Goal: Obtain resource: Download file/media

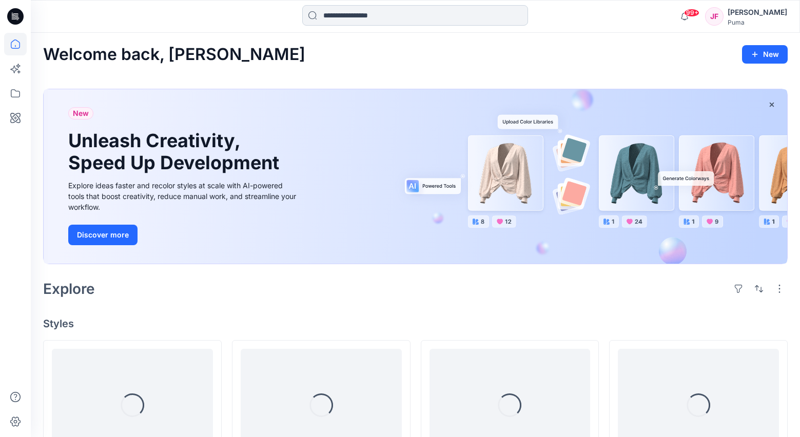
click at [337, 23] on input at bounding box center [415, 15] width 226 height 21
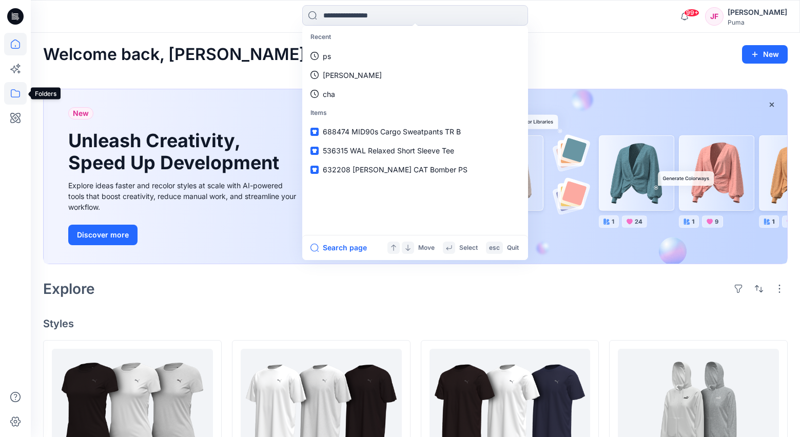
click at [17, 92] on icon at bounding box center [15, 93] width 23 height 23
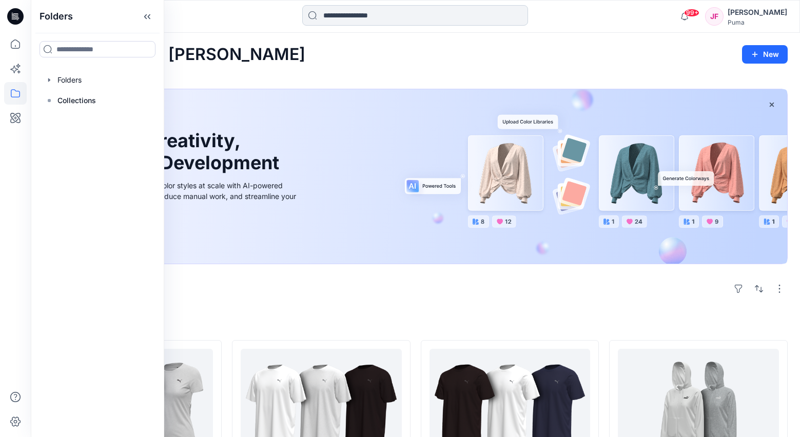
click at [357, 12] on input at bounding box center [415, 15] width 226 height 21
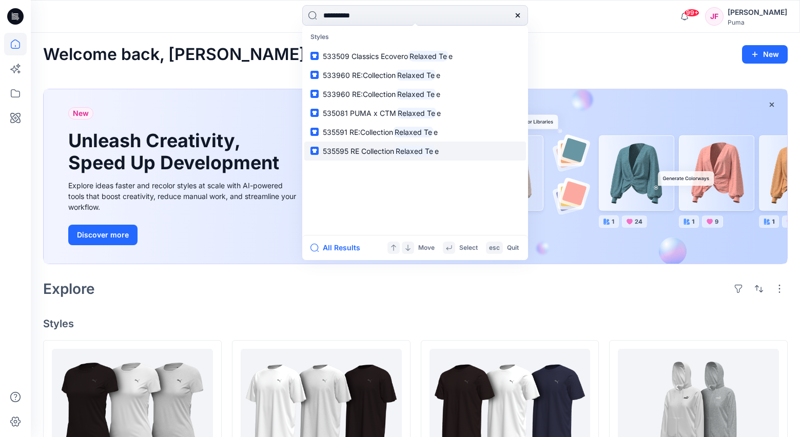
type input "**********"
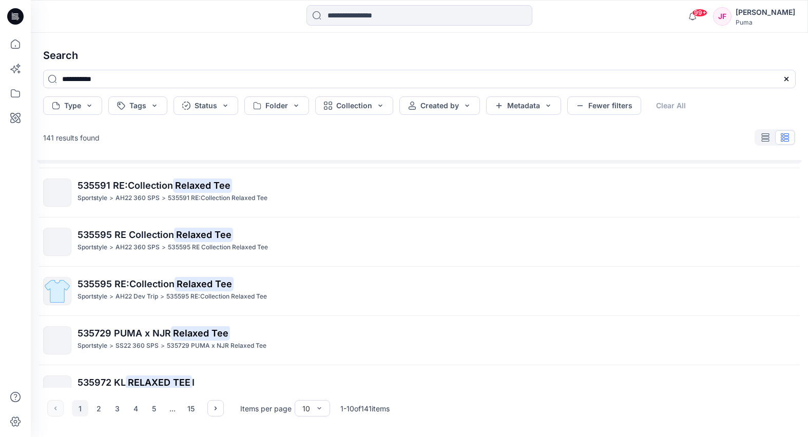
scroll to position [265, 0]
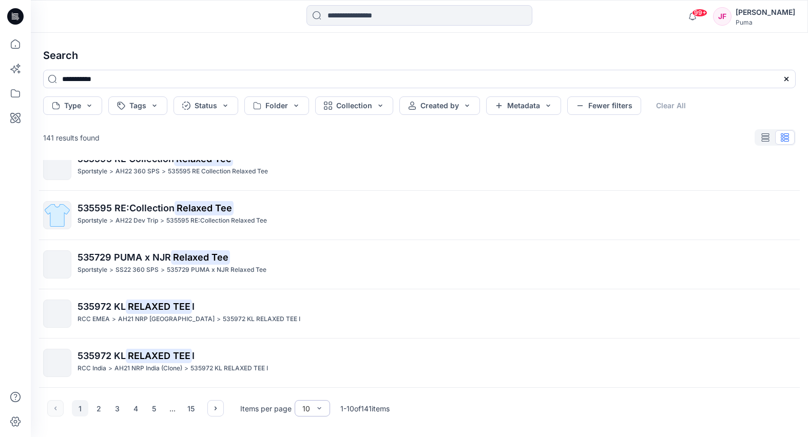
click at [312, 410] on div "10" at bounding box center [306, 408] width 18 height 11
click at [312, 388] on div "100" at bounding box center [312, 387] width 31 height 18
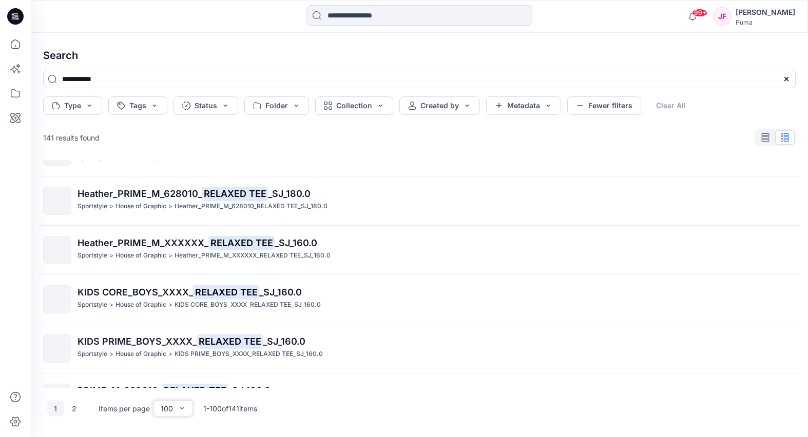
scroll to position [4067, 0]
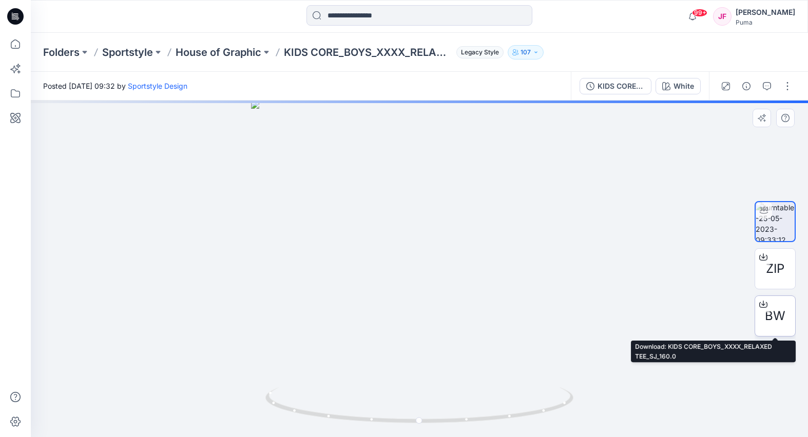
click at [786, 316] on div "BW" at bounding box center [775, 316] width 41 height 41
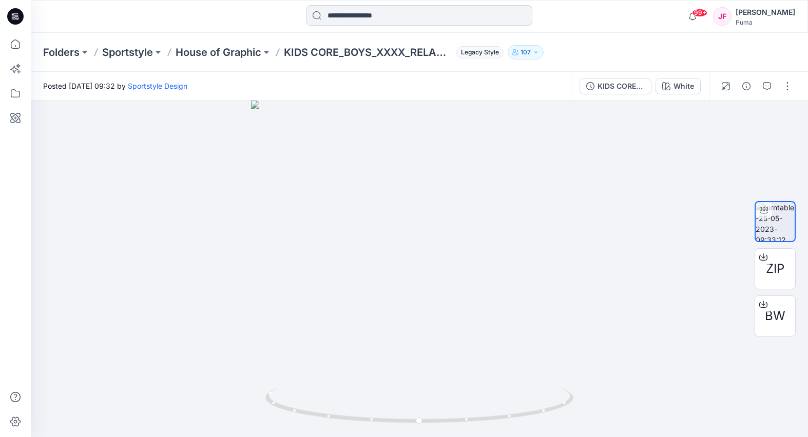
click at [346, 18] on input at bounding box center [419, 15] width 226 height 21
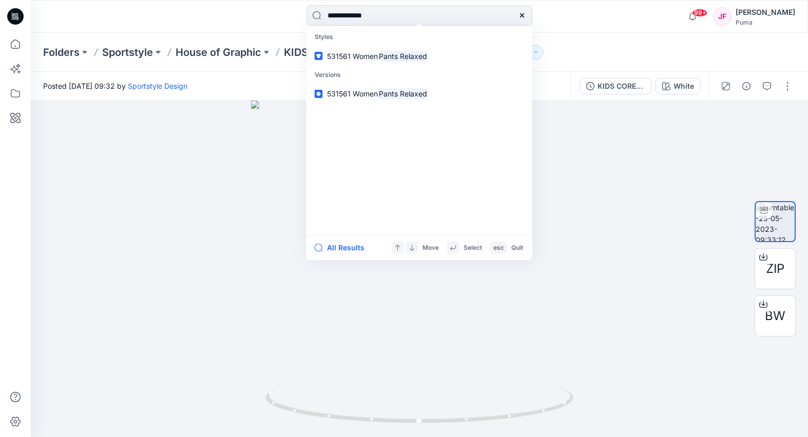
drag, startPoint x: 385, startPoint y: 13, endPoint x: 270, endPoint y: 9, distance: 115.1
click at [280, 11] on div "**********" at bounding box center [419, 16] width 389 height 23
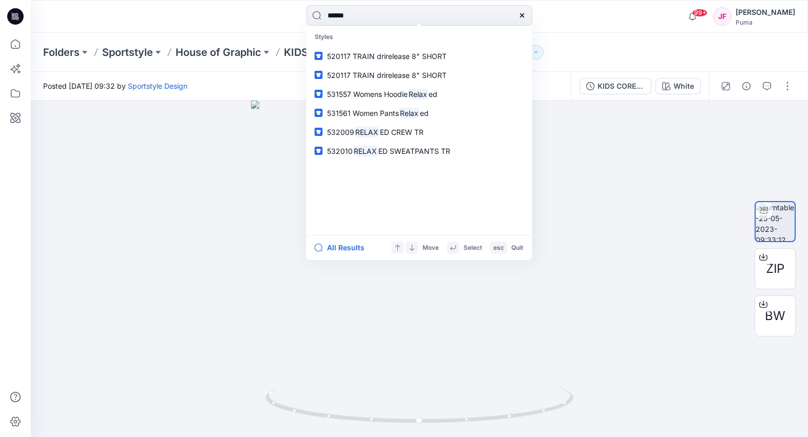
type input "*******"
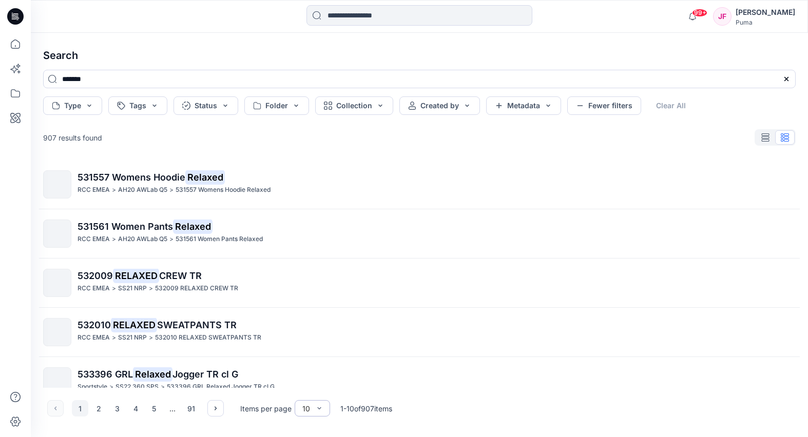
click at [310, 412] on div "10" at bounding box center [306, 408] width 18 height 11
click at [312, 389] on div "100" at bounding box center [312, 387] width 31 height 18
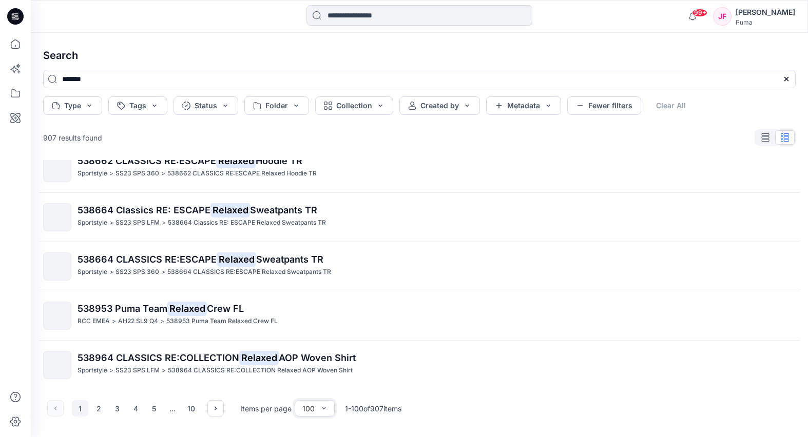
scroll to position [3269, 0]
click at [101, 407] on button "2" at bounding box center [98, 408] width 16 height 16
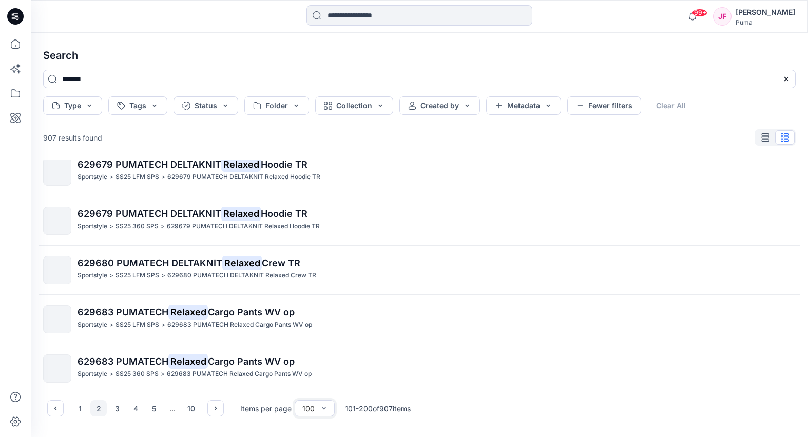
scroll to position [3827, 0]
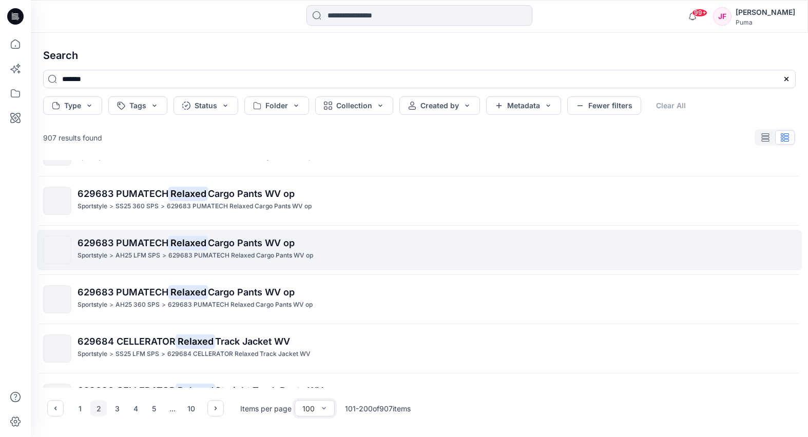
click at [281, 245] on span "Cargo Pants WV op" at bounding box center [251, 243] width 87 height 11
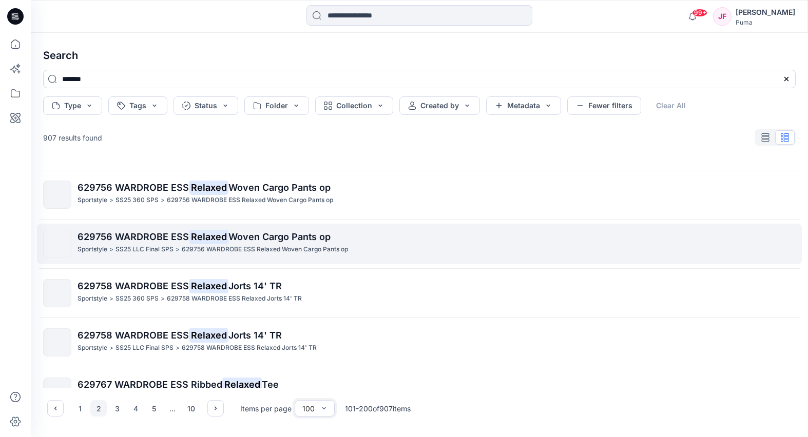
scroll to position [4700, 0]
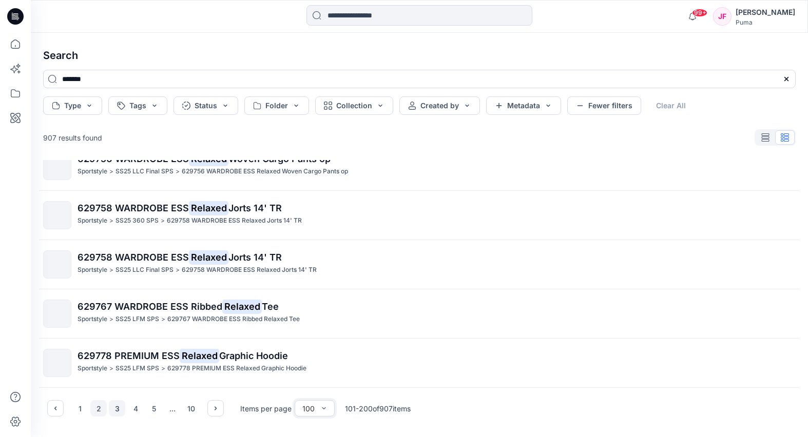
click at [119, 408] on button "3" at bounding box center [117, 408] width 16 height 16
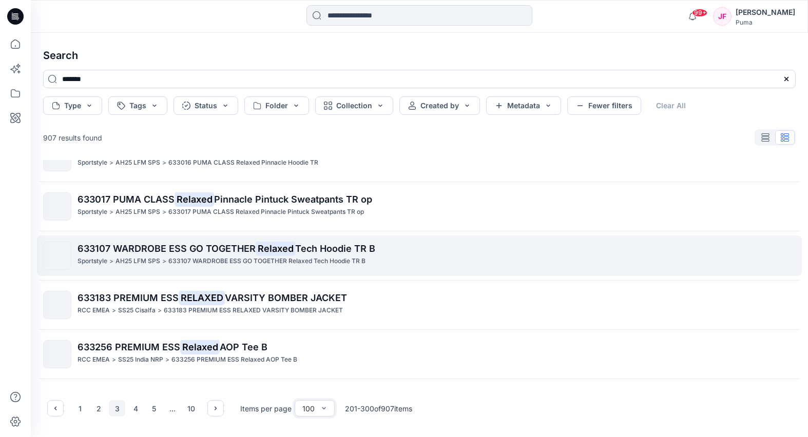
scroll to position [4610, 0]
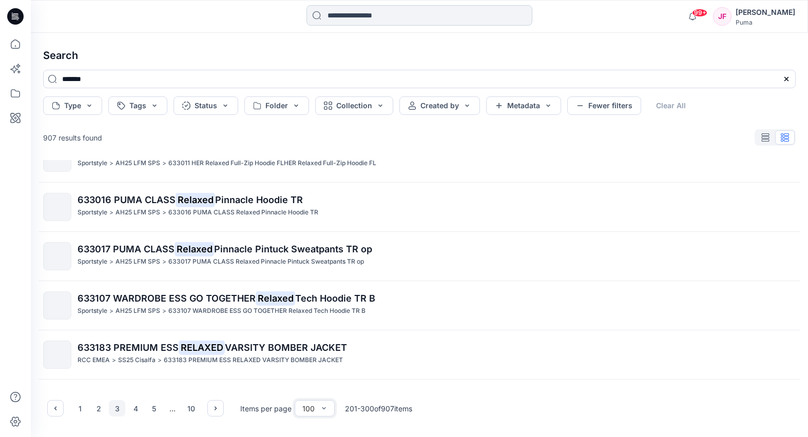
click at [412, 12] on input at bounding box center [419, 15] width 226 height 21
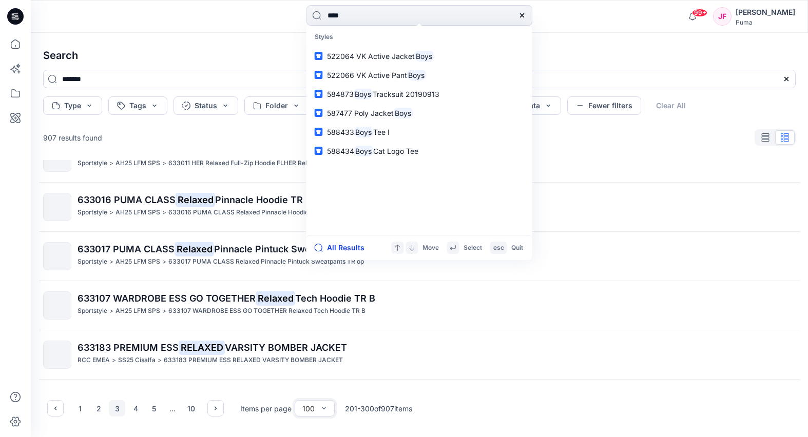
type input "****"
click at [343, 247] on button "All Results" at bounding box center [343, 248] width 56 height 12
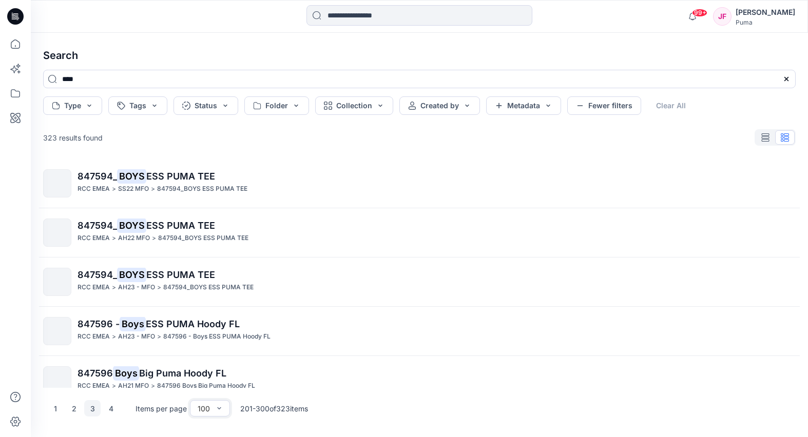
scroll to position [3835, 0]
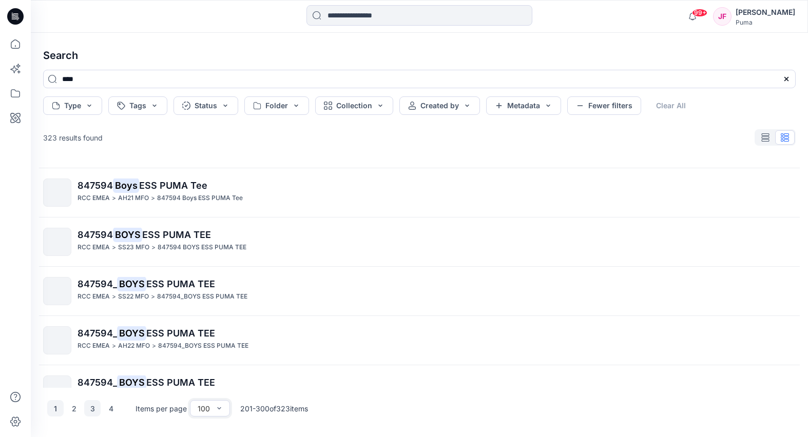
click at [59, 410] on button "1" at bounding box center [55, 408] width 16 height 16
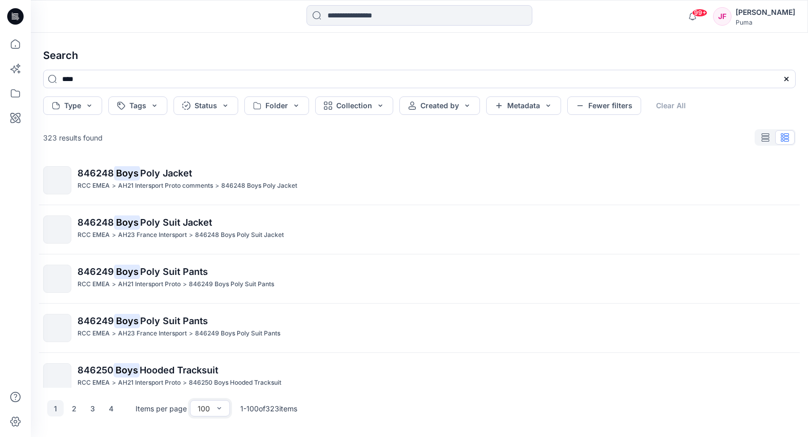
scroll to position [4700, 0]
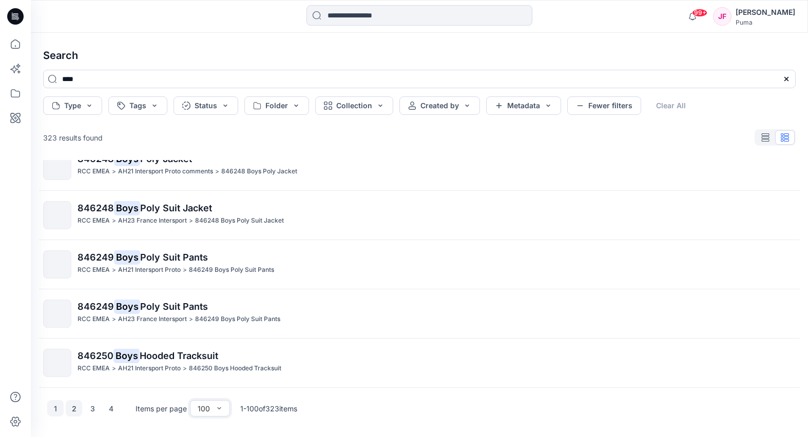
click at [77, 410] on button "2" at bounding box center [74, 408] width 16 height 16
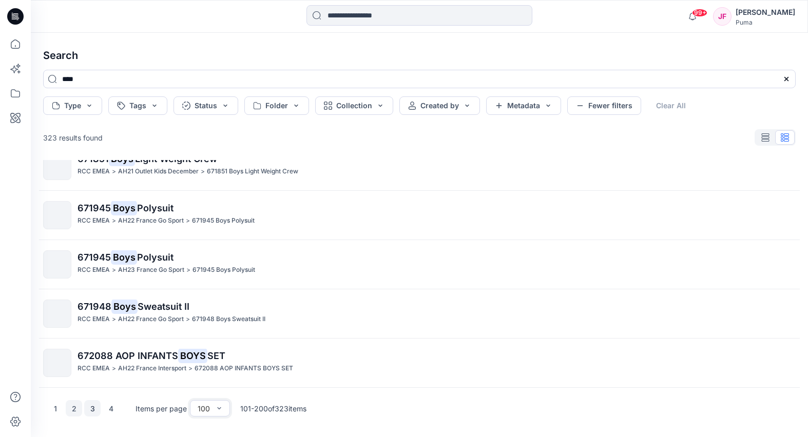
click at [98, 409] on button "3" at bounding box center [92, 408] width 16 height 16
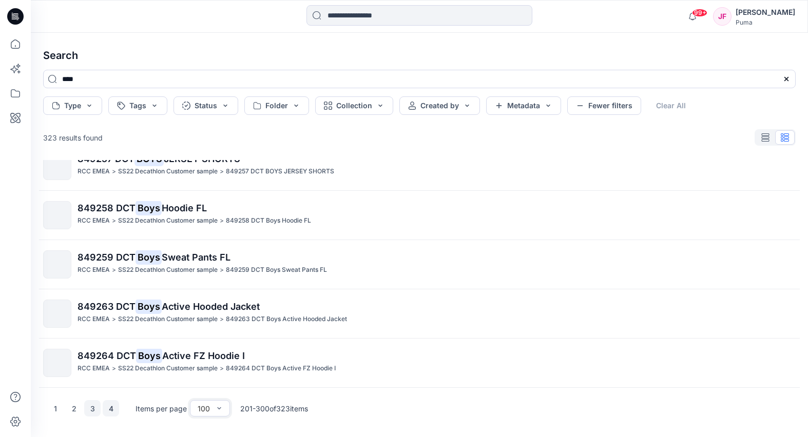
click at [107, 408] on button "4" at bounding box center [111, 408] width 16 height 16
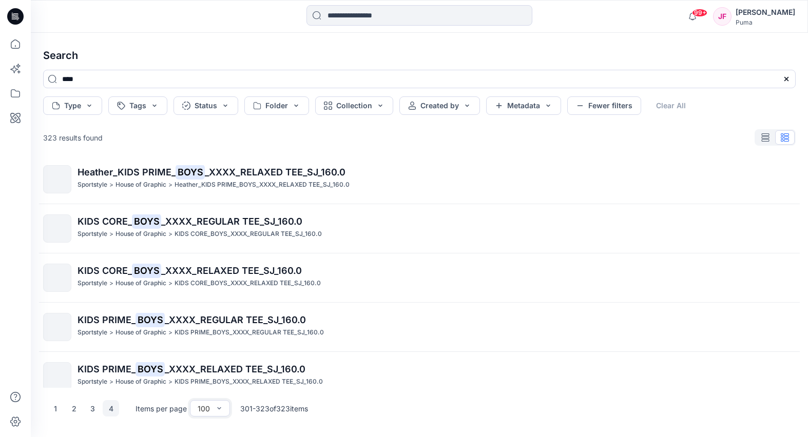
scroll to position [905, 0]
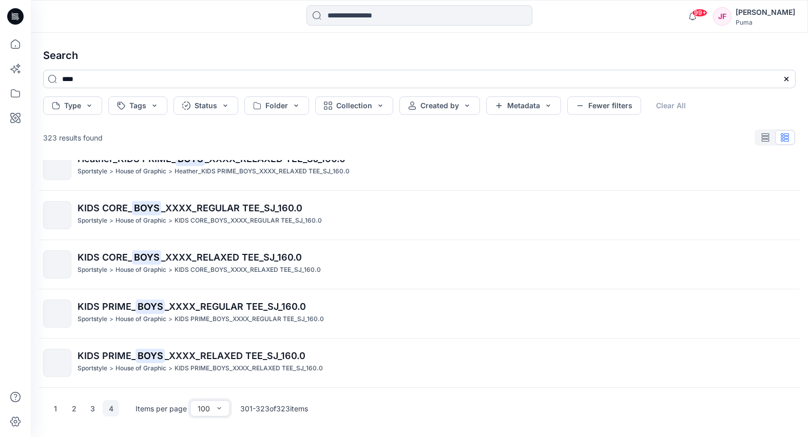
click at [109, 81] on input "****" at bounding box center [419, 79] width 753 height 18
drag, startPoint x: 109, startPoint y: 81, endPoint x: 122, endPoint y: 80, distance: 12.8
click at [109, 81] on input "****" at bounding box center [419, 79] width 753 height 18
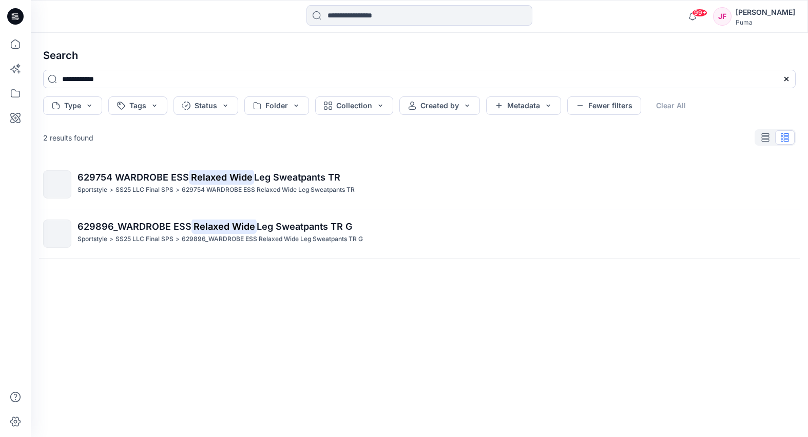
drag, startPoint x: 127, startPoint y: 80, endPoint x: 2, endPoint y: 69, distance: 126.3
click at [20, 76] on div "**********" at bounding box center [404, 218] width 808 height 437
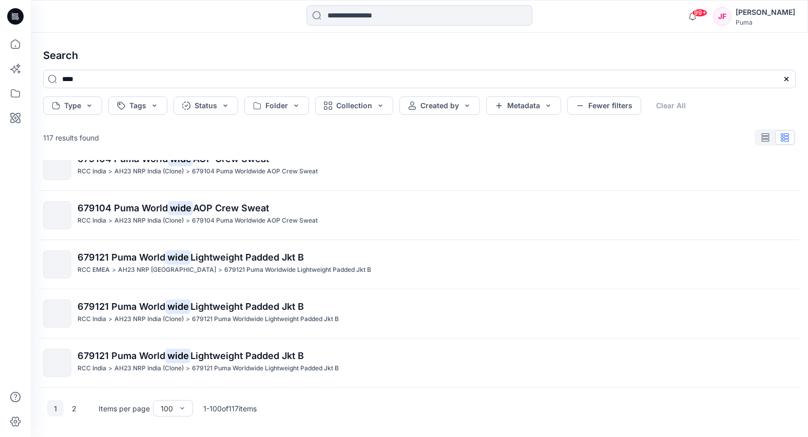
scroll to position [4700, 0]
click at [75, 408] on button "2" at bounding box center [74, 408] width 16 height 16
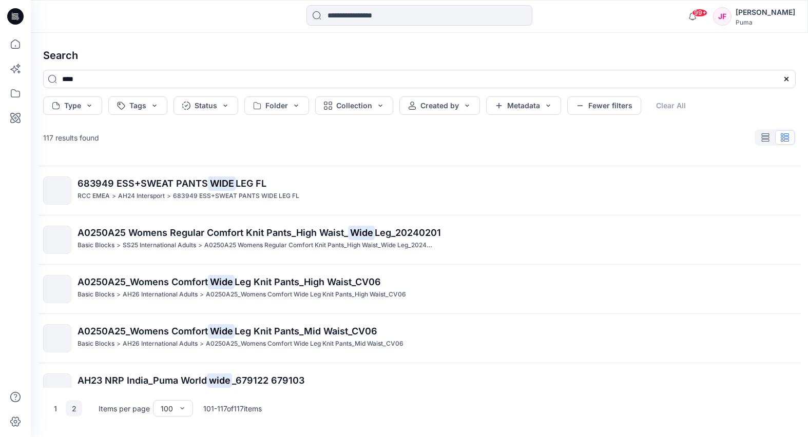
scroll to position [610, 0]
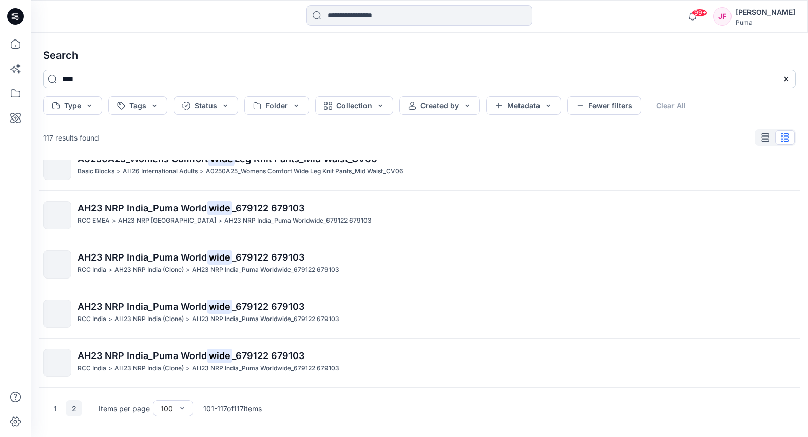
click at [148, 74] on input "****" at bounding box center [419, 79] width 753 height 18
click at [150, 74] on input "****" at bounding box center [419, 79] width 753 height 18
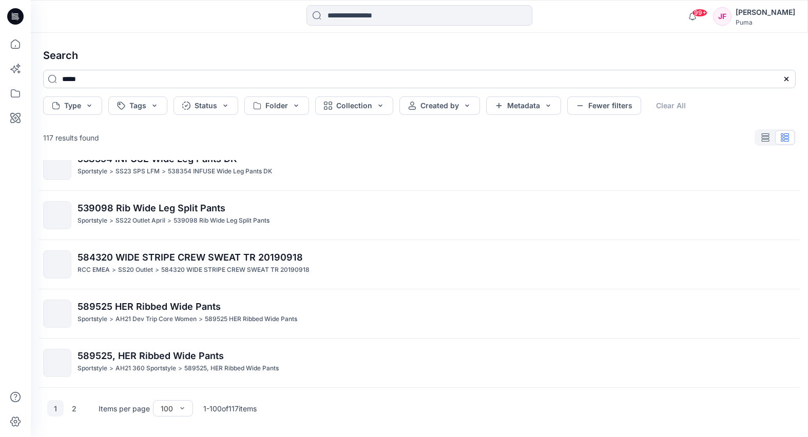
type input "*****"
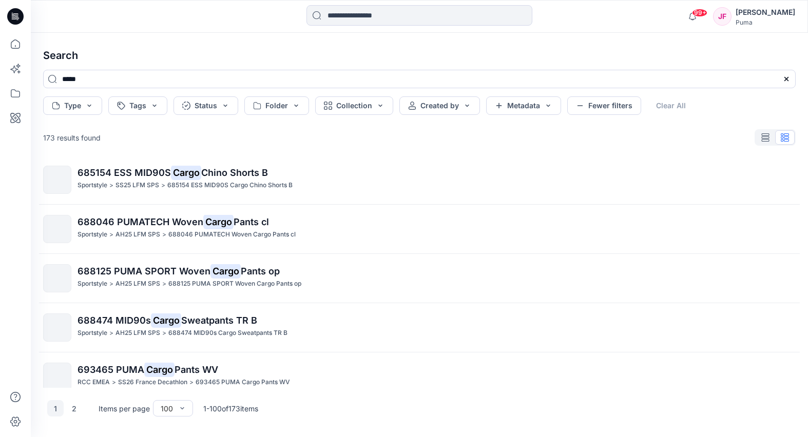
scroll to position [4700, 0]
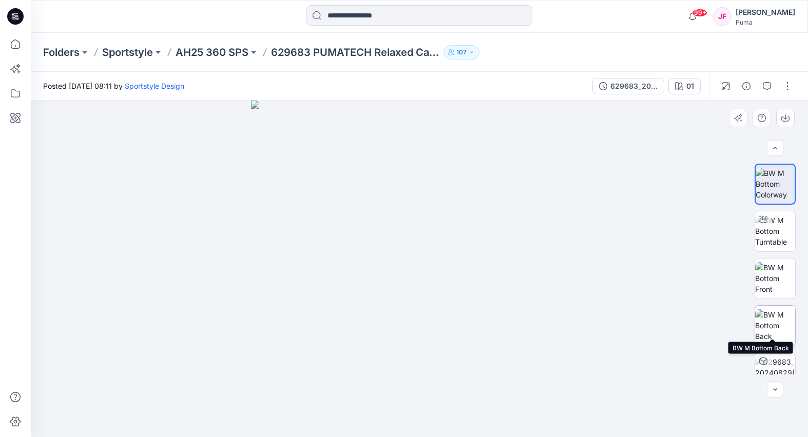
scroll to position [19, 0]
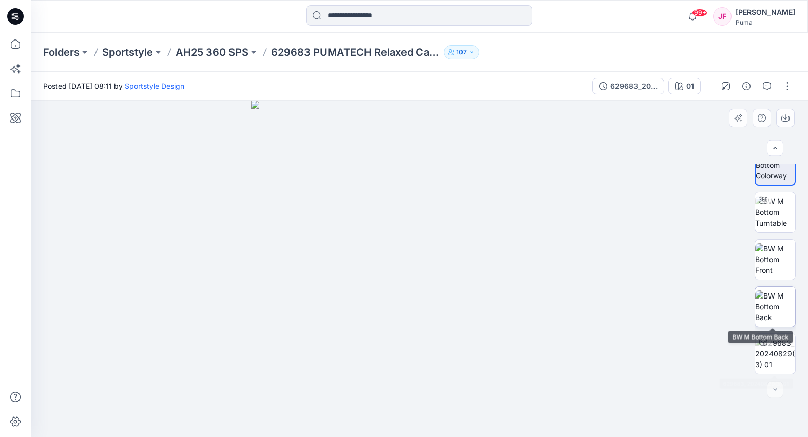
click at [780, 305] on img at bounding box center [775, 307] width 40 height 32
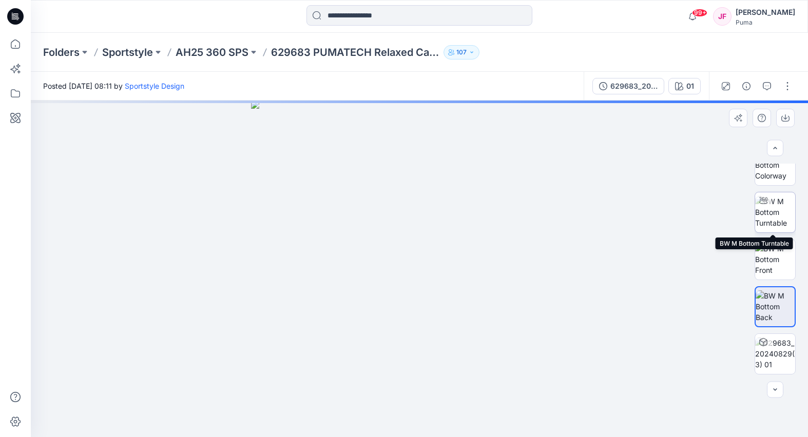
scroll to position [0, 0]
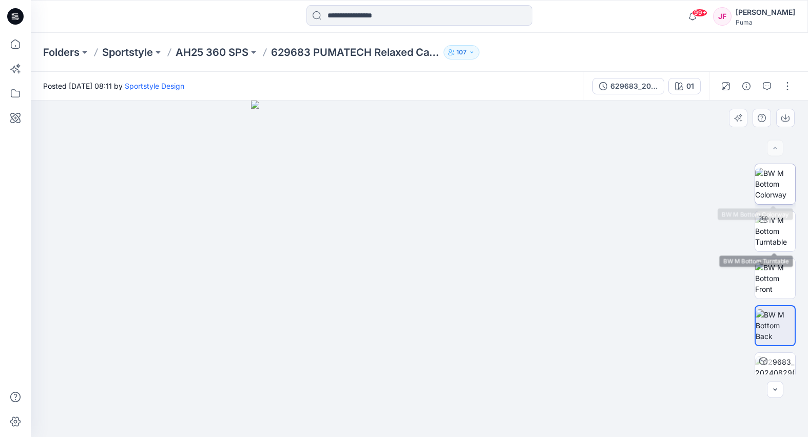
click at [778, 184] on img at bounding box center [775, 184] width 40 height 32
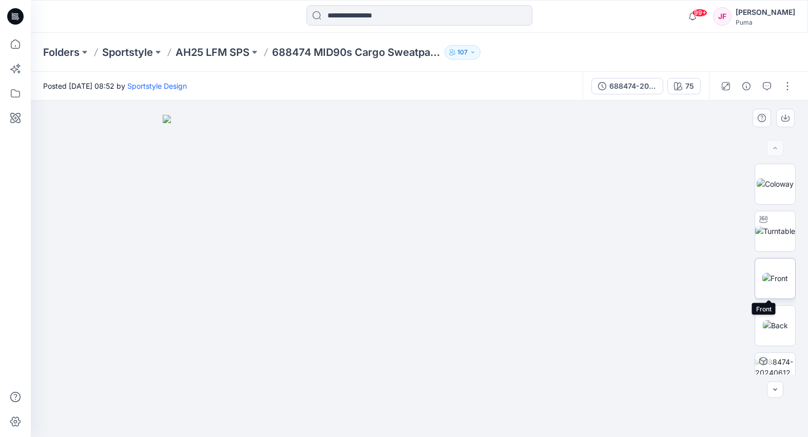
click at [769, 278] on img at bounding box center [775, 278] width 26 height 11
click at [769, 233] on img at bounding box center [775, 231] width 40 height 11
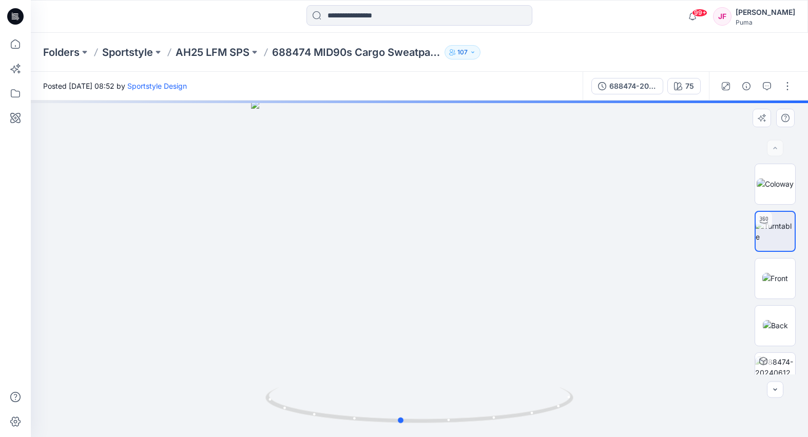
drag, startPoint x: 359, startPoint y: 241, endPoint x: 472, endPoint y: 236, distance: 112.5
click at [348, 252] on div at bounding box center [419, 269] width 777 height 337
click at [781, 284] on img at bounding box center [775, 278] width 26 height 11
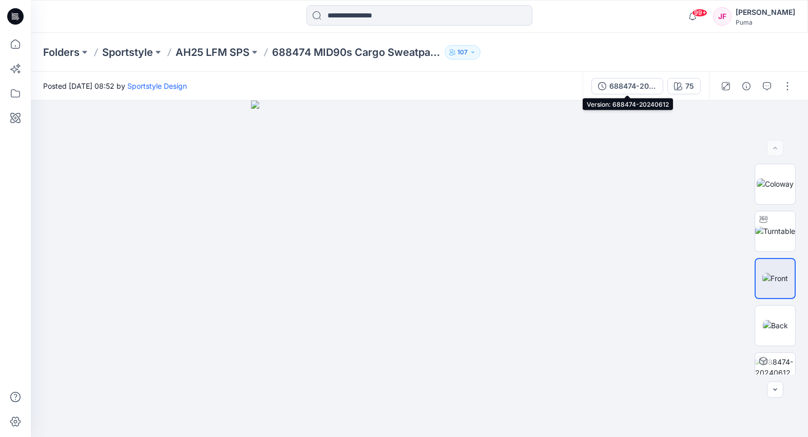
drag, startPoint x: 633, startPoint y: 83, endPoint x: 639, endPoint y: 88, distance: 7.3
click at [633, 83] on div "688474-20240612" at bounding box center [632, 86] width 47 height 11
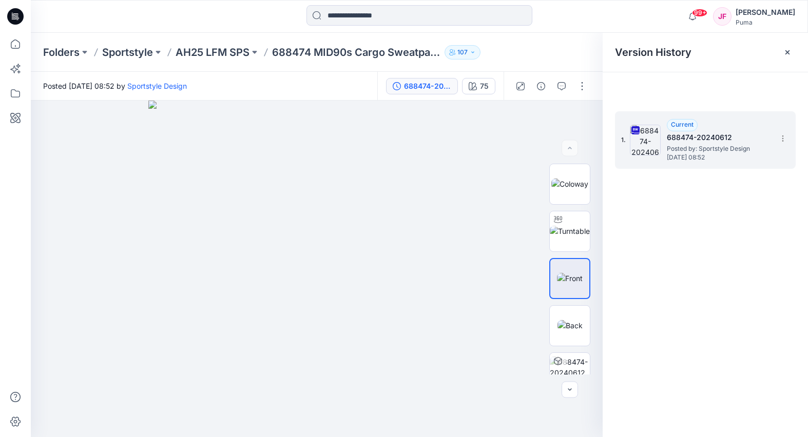
click at [689, 139] on h5 "688474-20240612" at bounding box center [718, 137] width 103 height 12
drag, startPoint x: 782, startPoint y: 139, endPoint x: 784, endPoint y: 145, distance: 6.2
click at [782, 139] on icon at bounding box center [783, 138] width 8 height 8
click at [736, 165] on div "Download Source BW File" at bounding box center [727, 158] width 119 height 21
